Goal: Browse casually: Explore the website without a specific task or goal

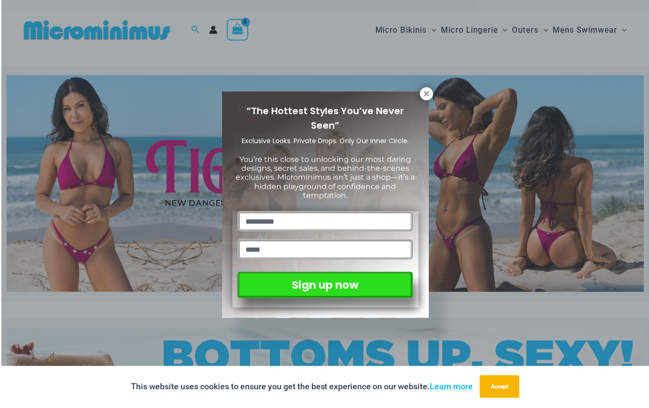
scroll to position [9, 0]
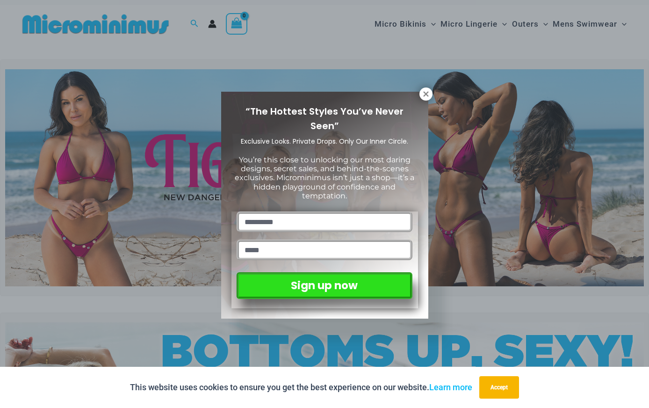
click at [431, 90] on button at bounding box center [426, 93] width 13 height 13
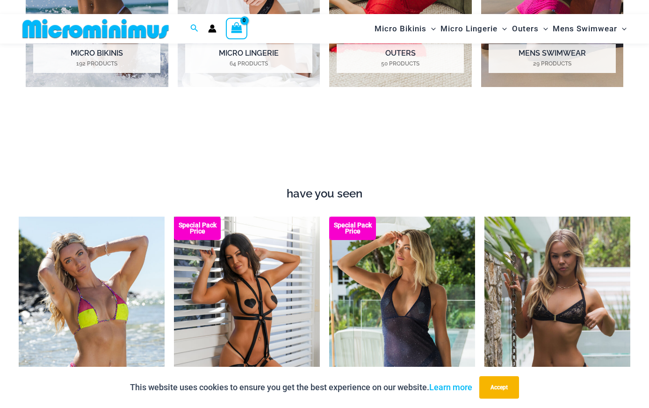
scroll to position [859, 0]
click at [485, 217] on img at bounding box center [485, 217] width 0 height 0
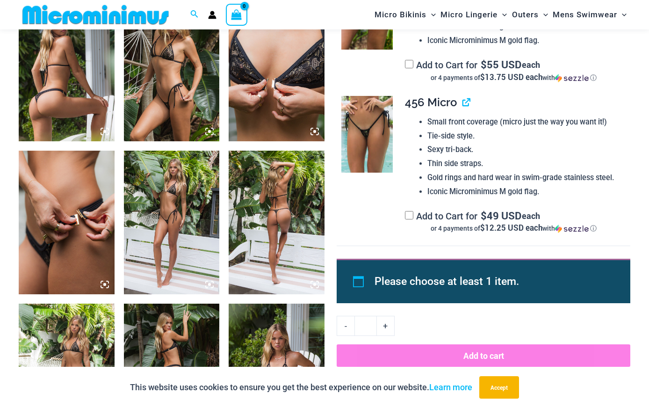
scroll to position [665, 0]
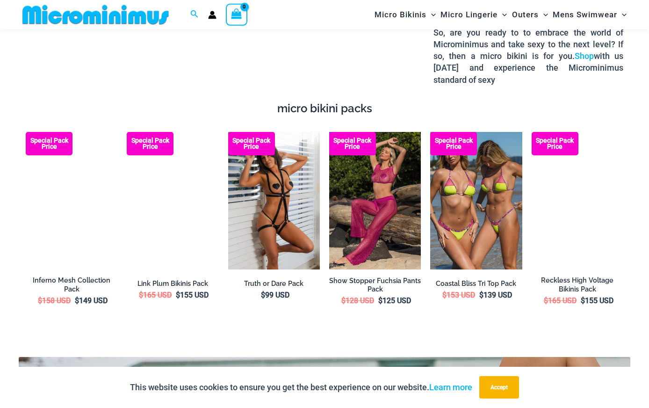
scroll to position [1478, 0]
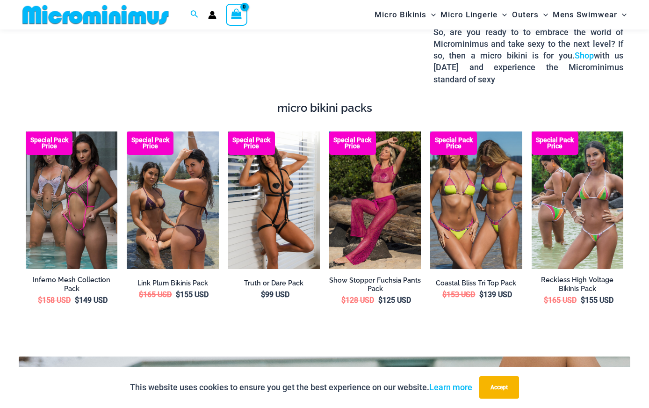
click at [63, 276] on h2 "Inferno Mesh Collection Pack" at bounding box center [72, 284] width 92 height 17
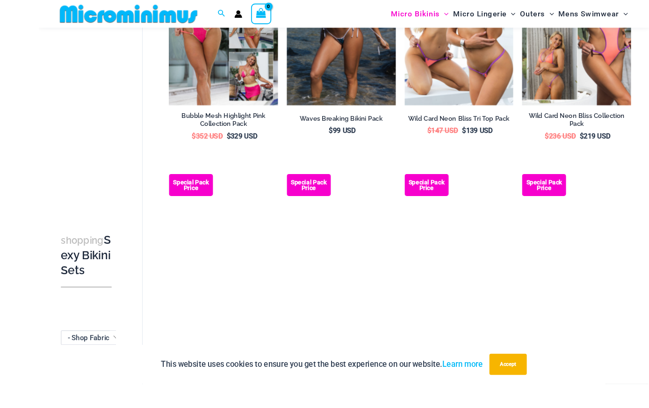
scroll to position [504, 0]
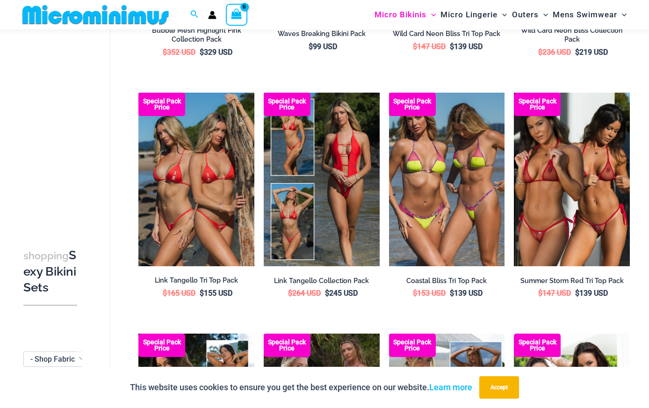
click at [138, 93] on img at bounding box center [138, 93] width 0 height 0
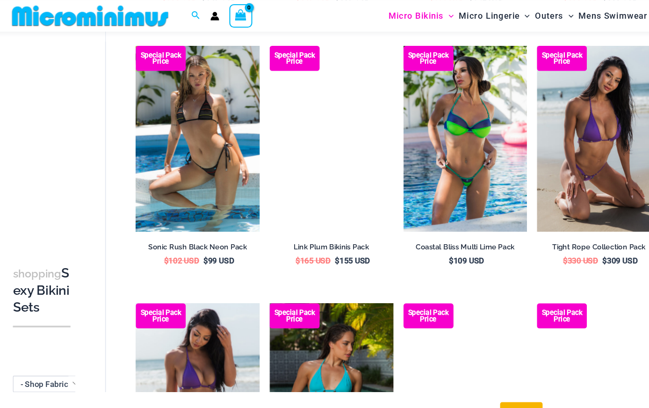
scroll to position [1521, 0]
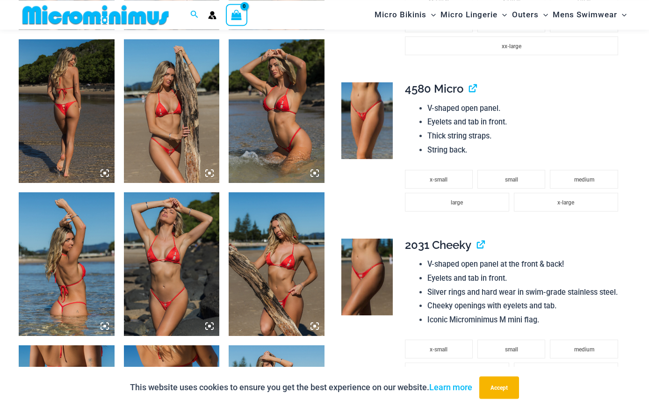
scroll to position [667, 0]
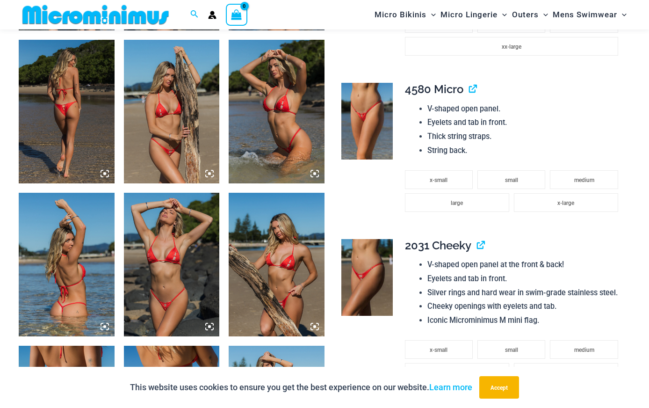
click at [129, 224] on img at bounding box center [172, 265] width 96 height 144
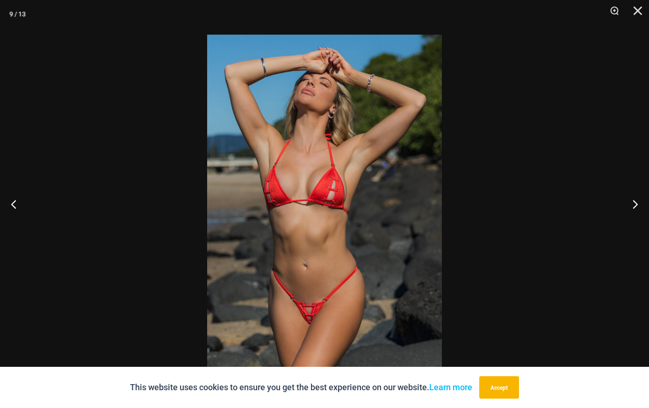
click at [464, 282] on div at bounding box center [324, 204] width 649 height 408
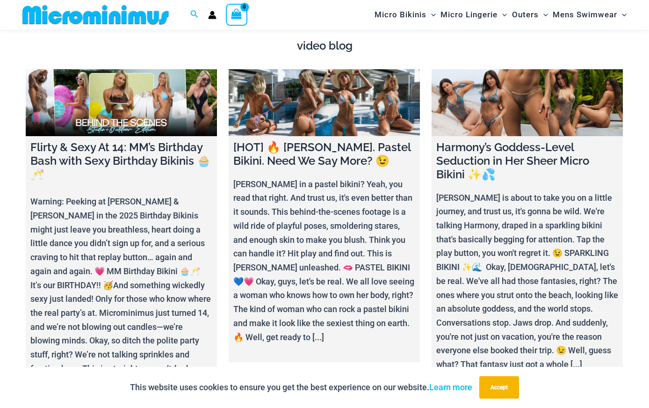
scroll to position [3199, 0]
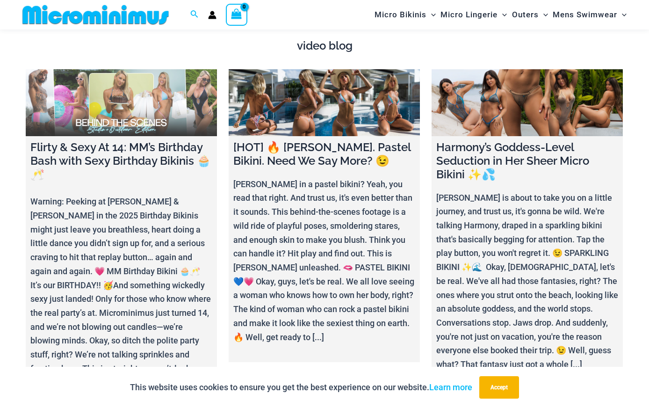
click at [131, 195] on p "Warning: Peeking at [PERSON_NAME] & [PERSON_NAME] in the 2025 Birthday Bikinis …" at bounding box center [121, 292] width 182 height 195
click at [104, 199] on p "Warning: Peeking at [PERSON_NAME] & [PERSON_NAME] in the 2025 Birthday Bikinis …" at bounding box center [121, 292] width 182 height 195
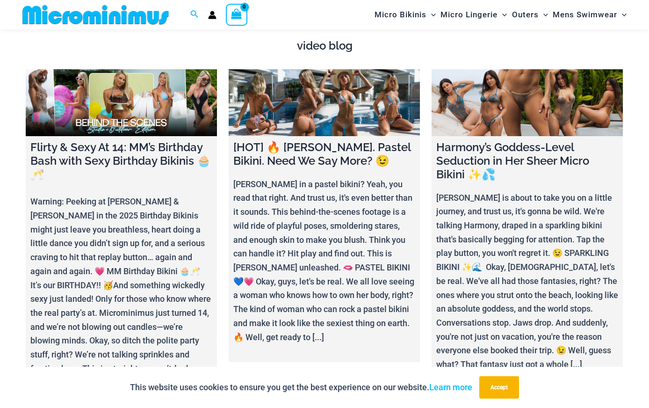
click at [415, 369] on div "Flirty & Sexy At 14: MM’s Birthday Bash with Sexy Birthday Bikinis 🧁🥂 Warning: …" at bounding box center [331, 241] width 610 height 344
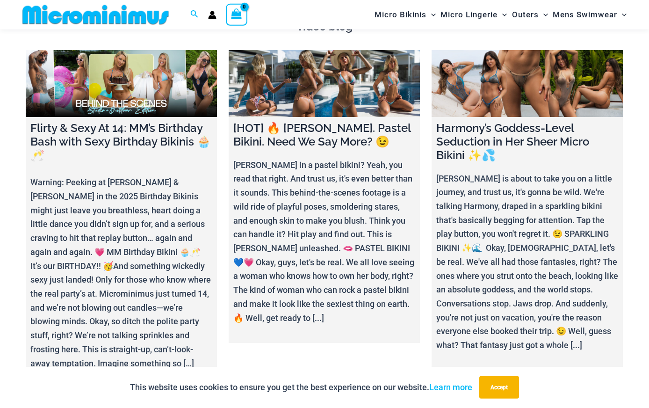
scroll to position [3218, 0]
